Goal: Task Accomplishment & Management: Use online tool/utility

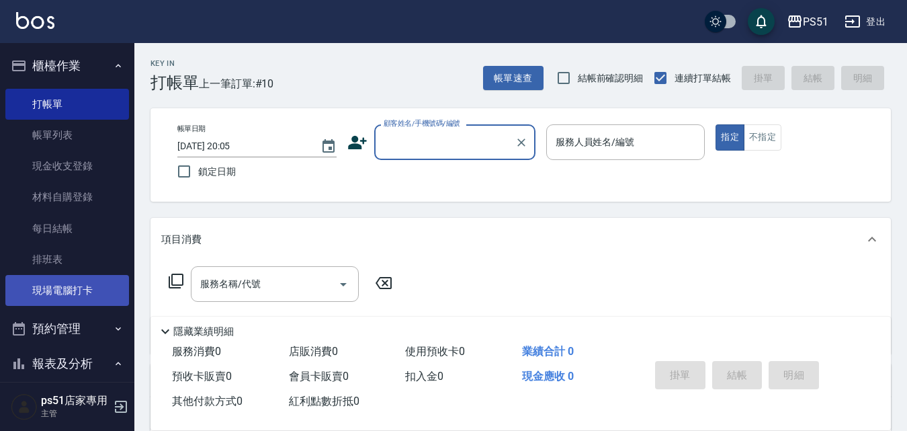
click at [80, 289] on link "現場電腦打卡" at bounding box center [67, 290] width 124 height 31
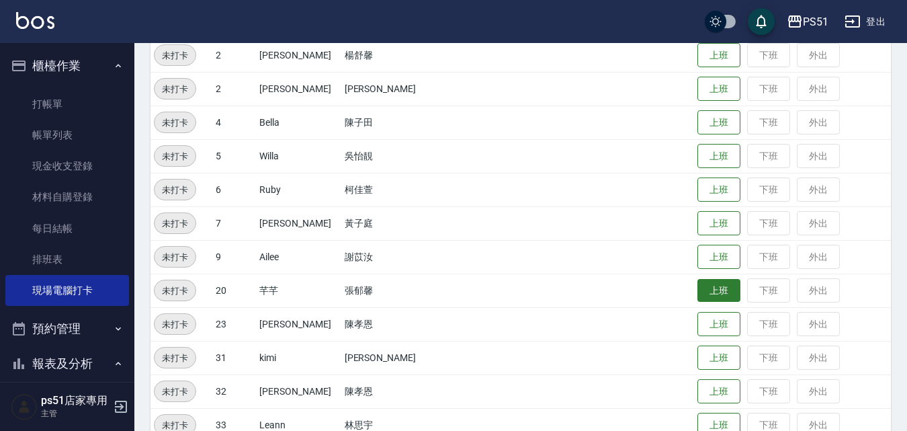
scroll to position [157, 0]
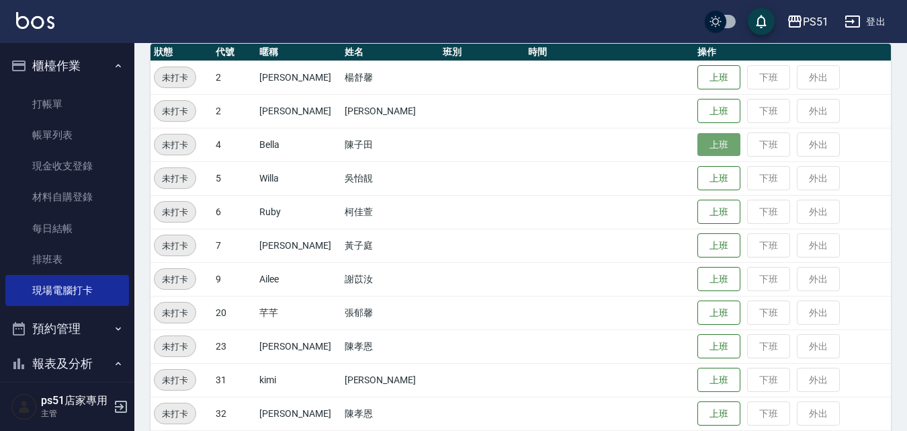
click at [708, 152] on button "上班" at bounding box center [718, 145] width 43 height 24
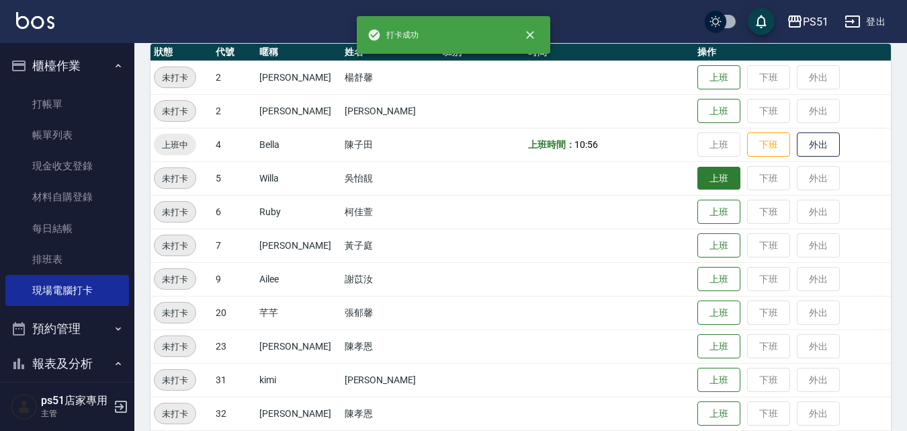
click at [704, 173] on button "上班" at bounding box center [718, 179] width 43 height 24
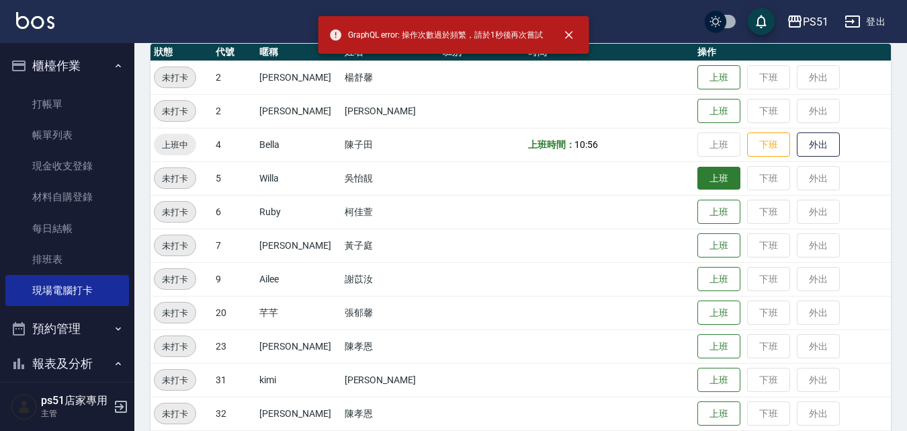
click at [720, 183] on button "上班" at bounding box center [718, 179] width 43 height 24
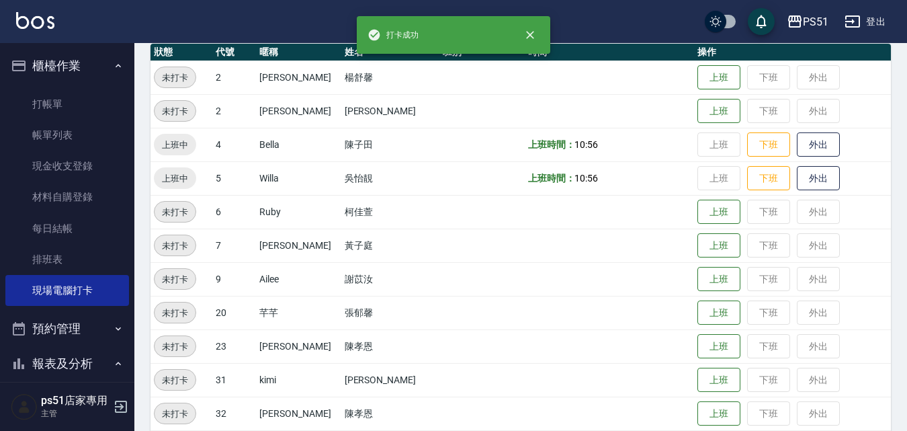
click at [78, 56] on button "櫃檯作業" at bounding box center [67, 65] width 124 height 35
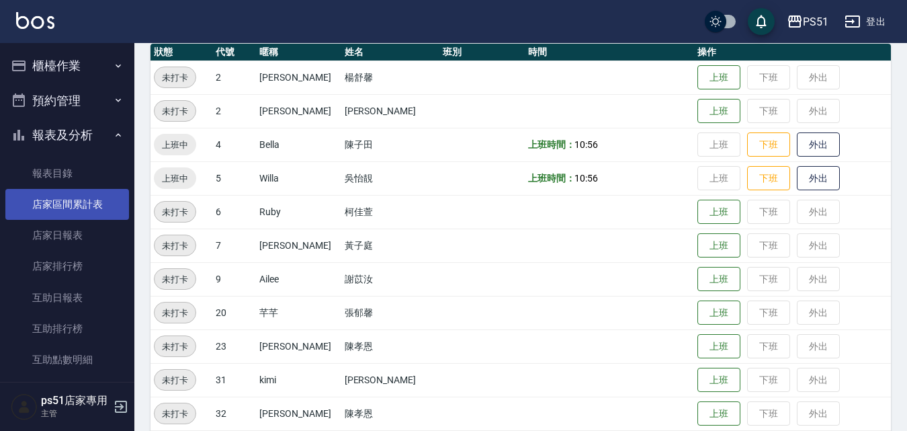
scroll to position [469, 0]
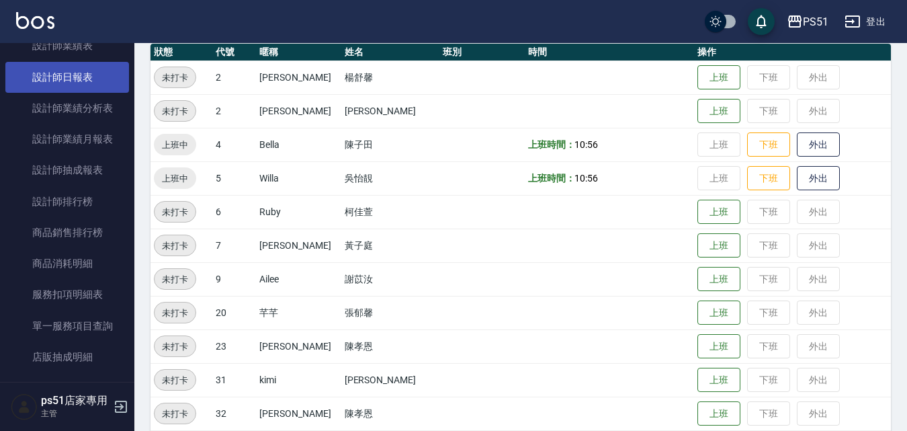
click at [88, 90] on link "設計師日報表" at bounding box center [67, 77] width 124 height 31
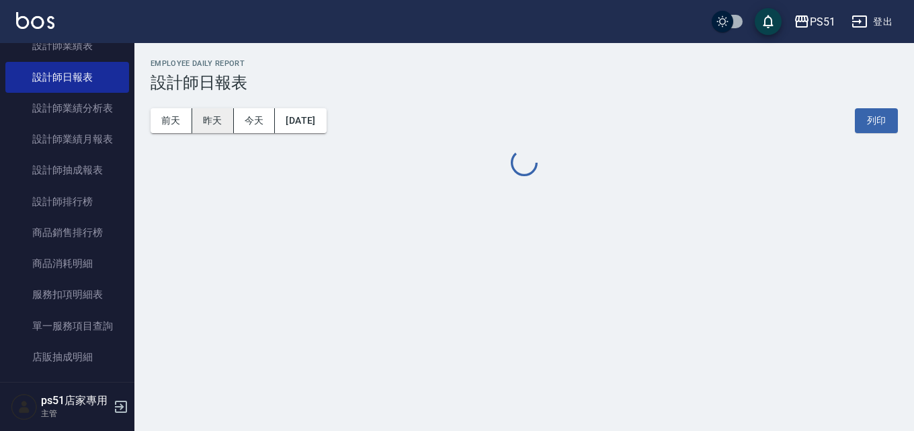
click at [226, 129] on button "昨天" at bounding box center [213, 120] width 42 height 25
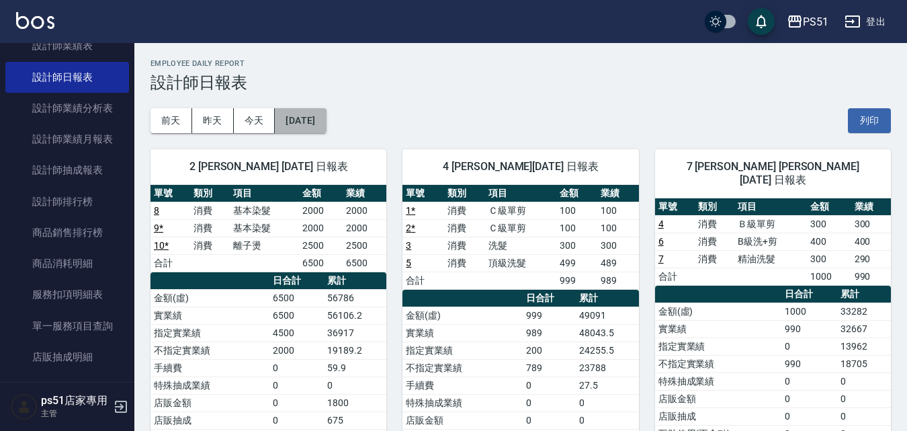
click at [304, 127] on button "[DATE]" at bounding box center [300, 120] width 51 height 25
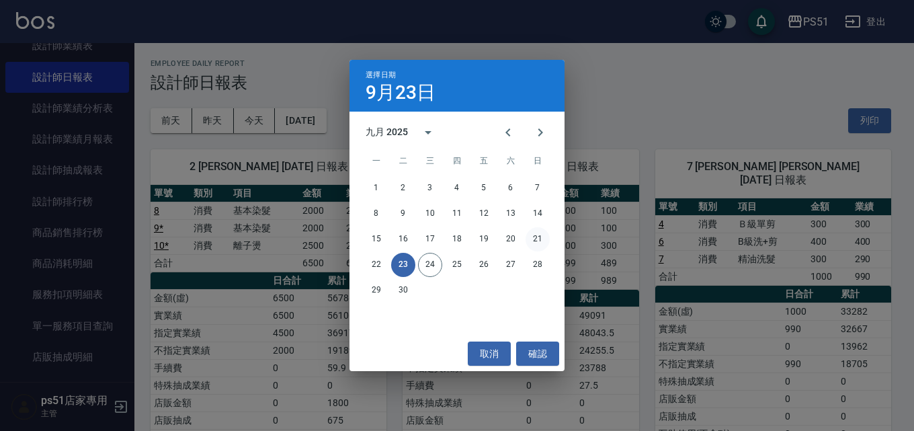
click at [536, 241] on button "21" at bounding box center [537, 239] width 24 height 24
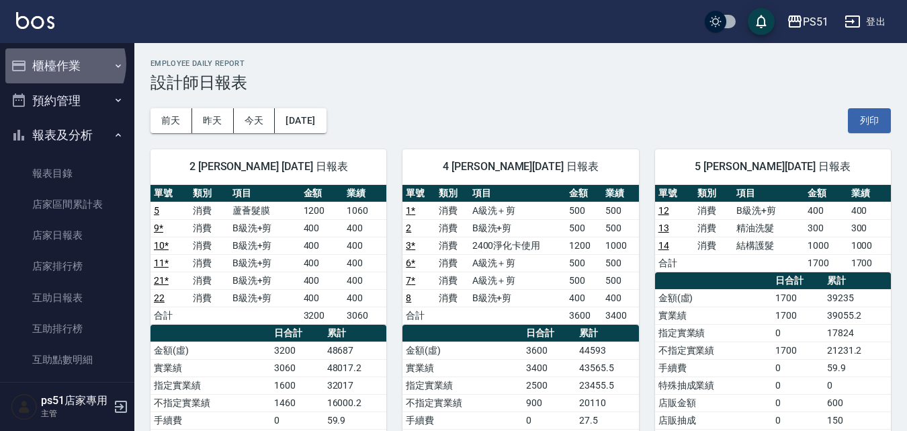
click at [63, 64] on button "櫃檯作業" at bounding box center [67, 65] width 124 height 35
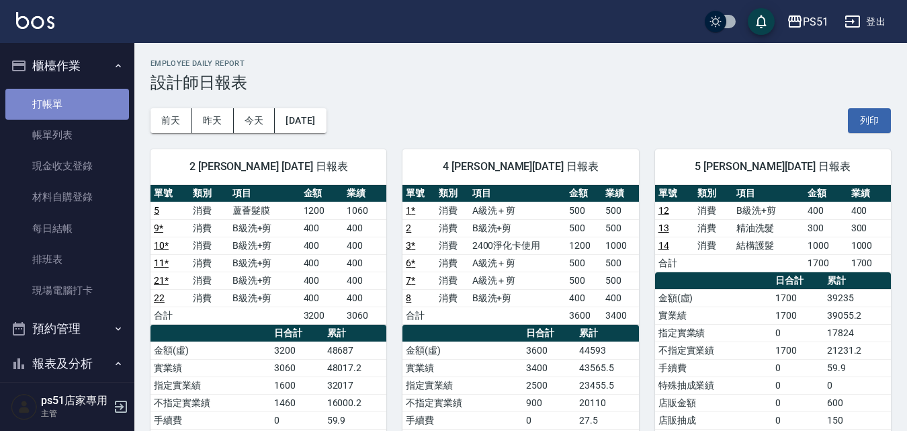
click at [69, 97] on link "打帳單" at bounding box center [67, 104] width 124 height 31
